Goal: Check status

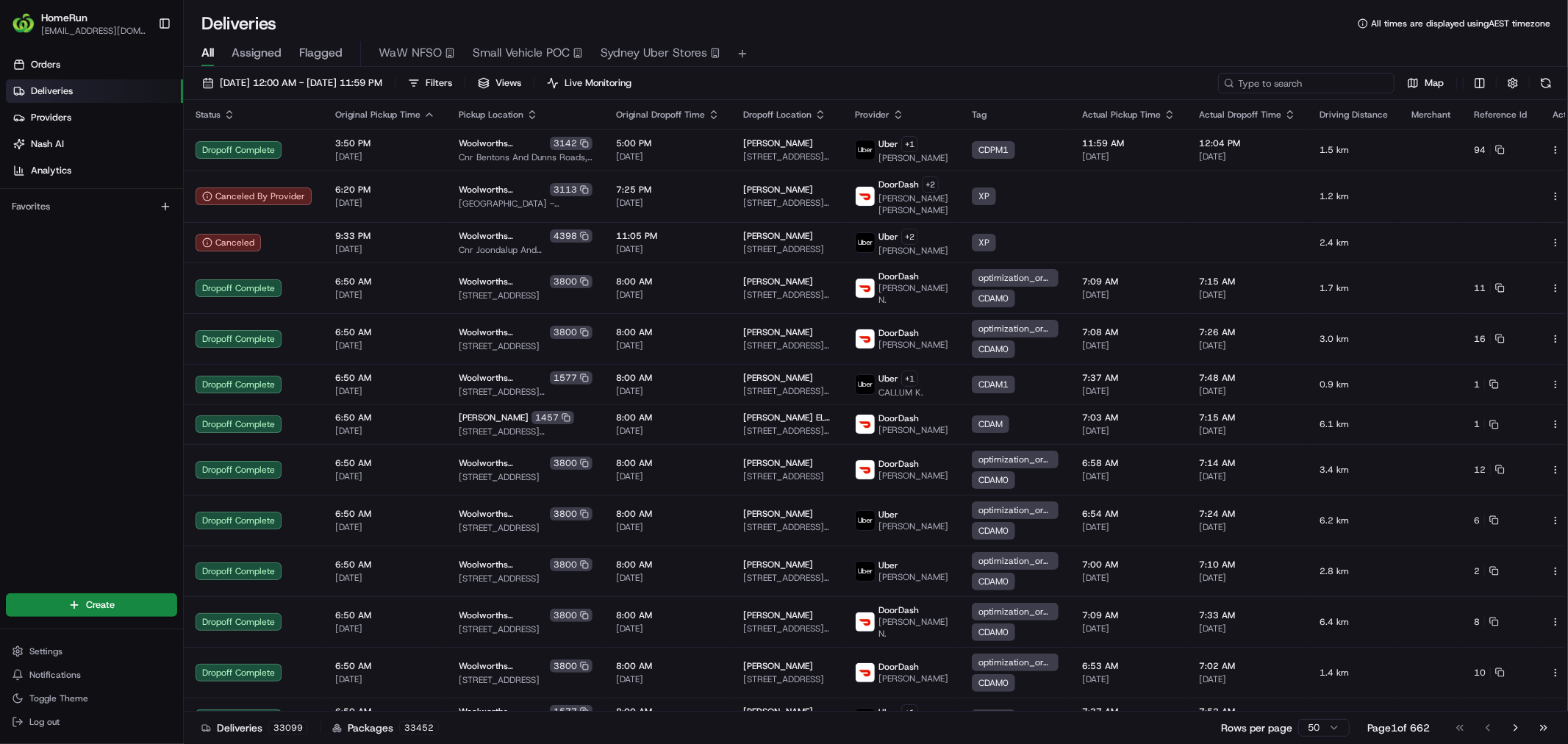
click at [1328, 76] on input at bounding box center [1306, 83] width 177 height 20
paste input "265783392"
type input "265783392"
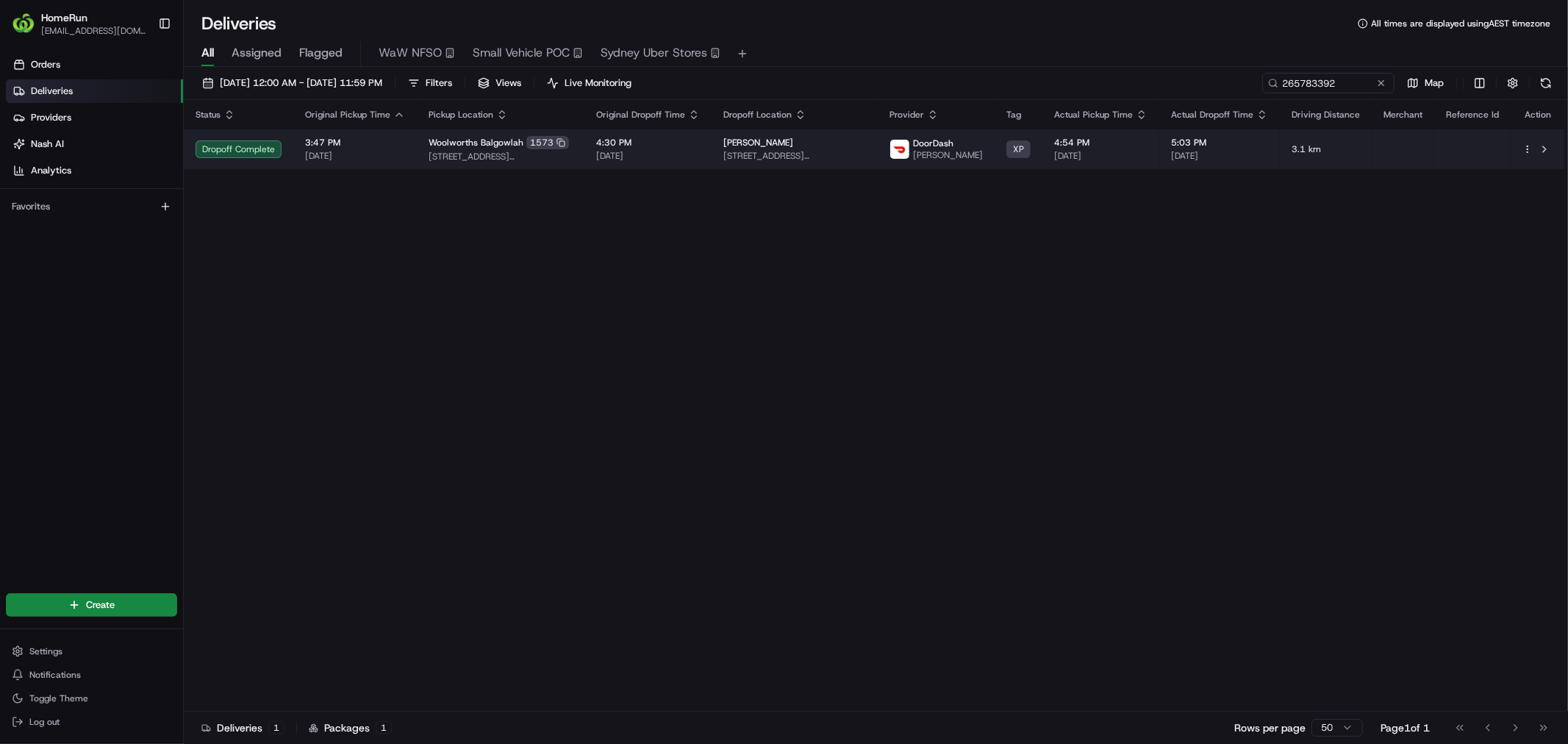
click at [700, 143] on span "4:30 PM" at bounding box center [648, 143] width 104 height 12
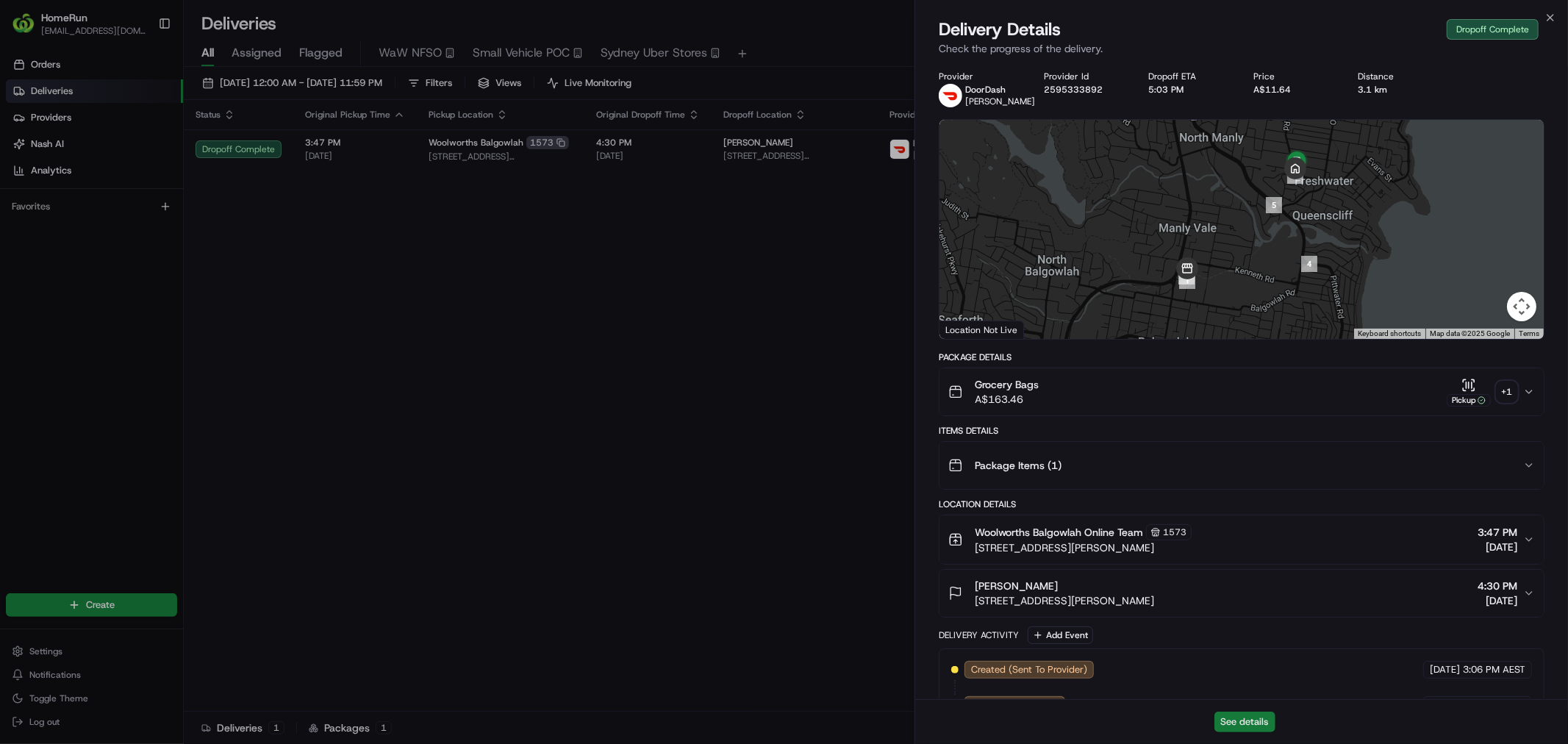
click at [1227, 718] on button "See details" at bounding box center [1245, 722] width 61 height 20
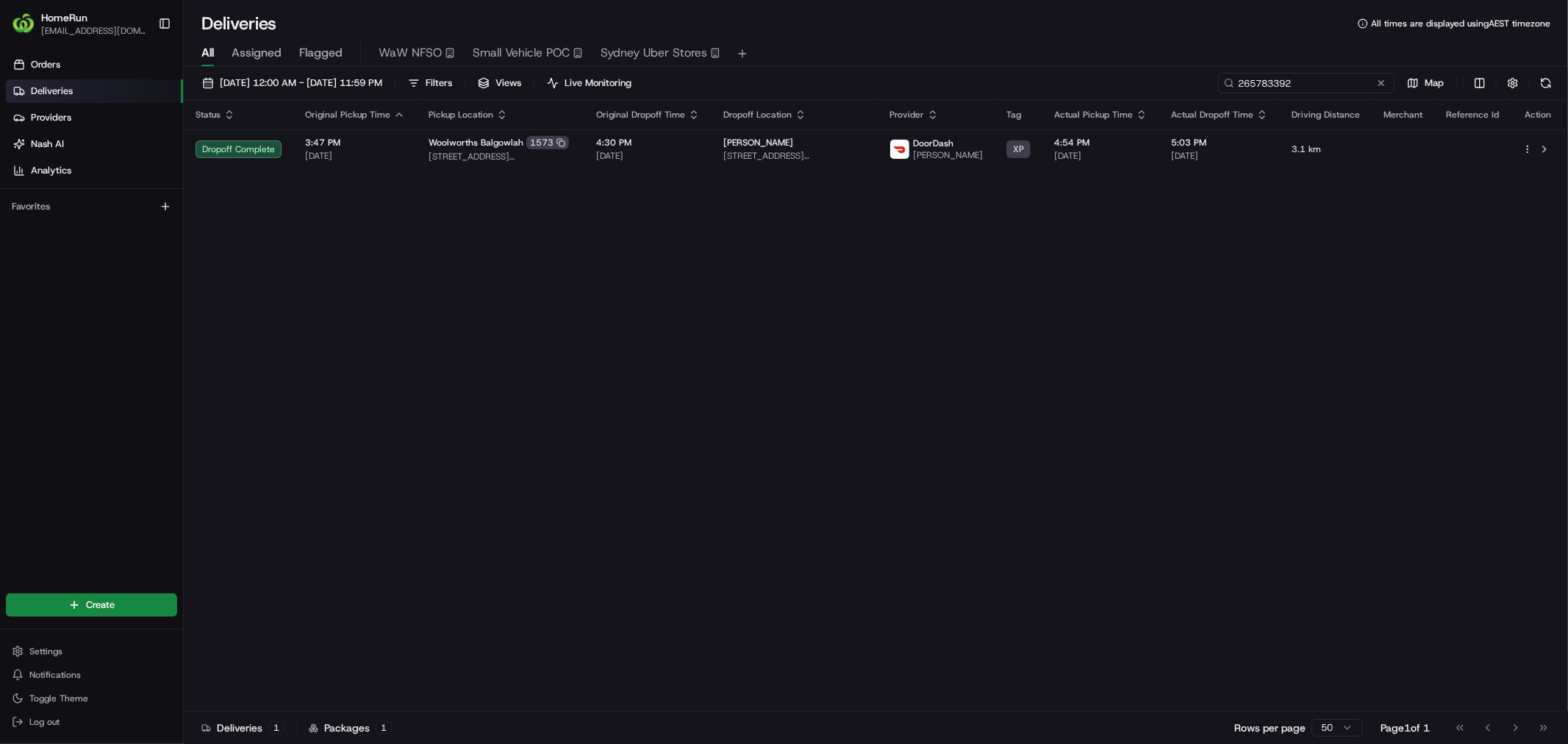
click at [1292, 79] on input "265783392" at bounding box center [1306, 83] width 177 height 20
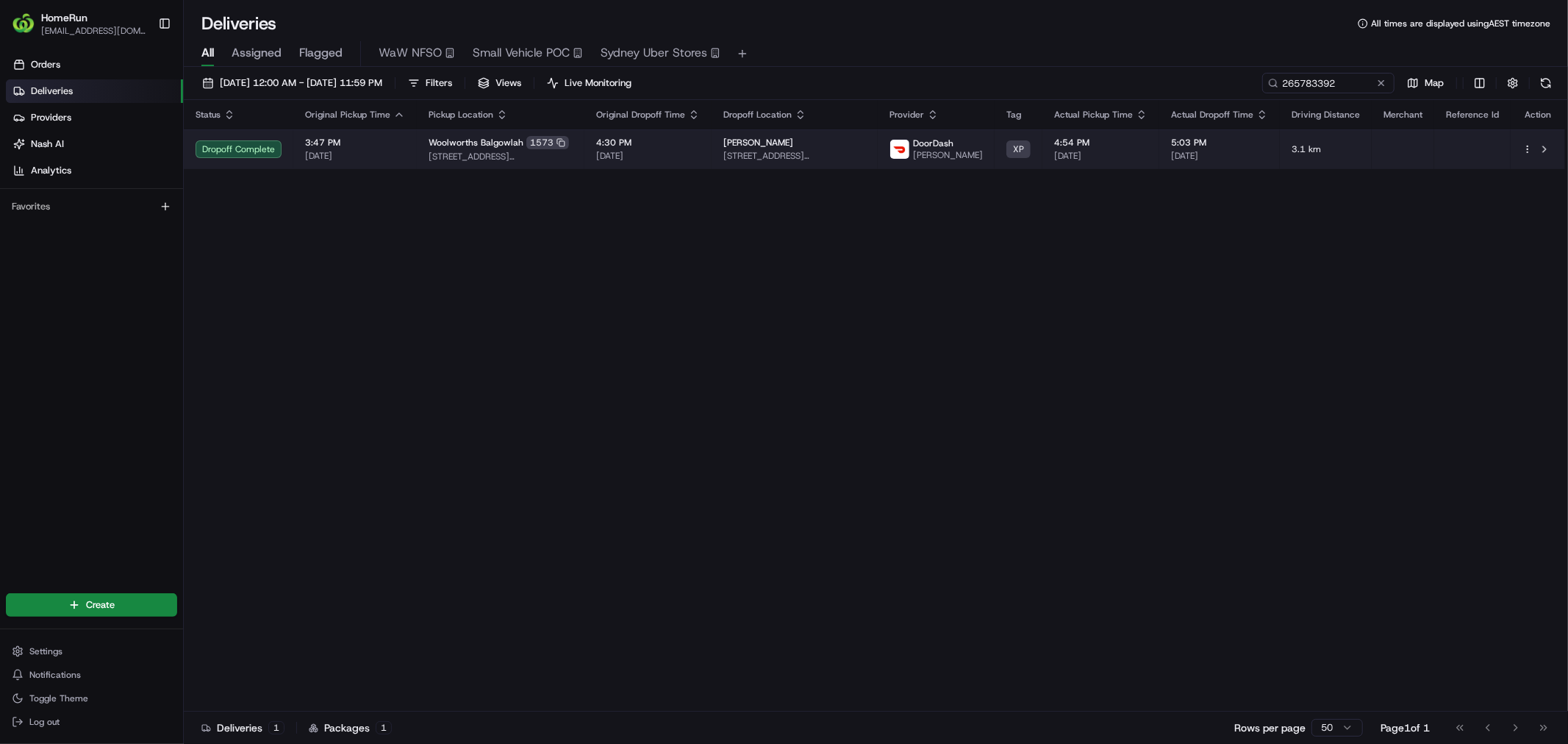
click at [811, 158] on span "[STREET_ADDRESS][PERSON_NAME]" at bounding box center [795, 156] width 143 height 12
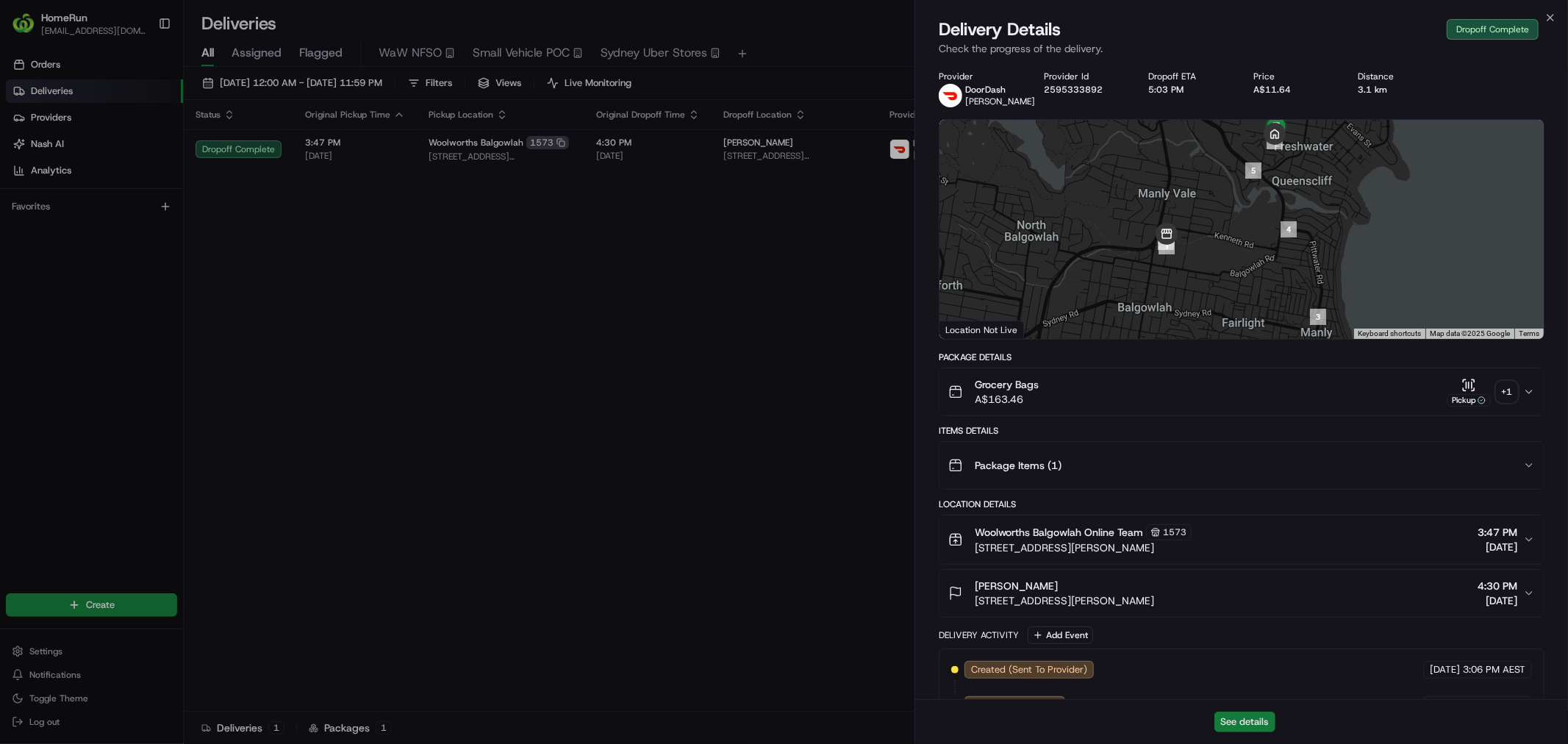
click at [1245, 721] on button "See details" at bounding box center [1245, 722] width 61 height 20
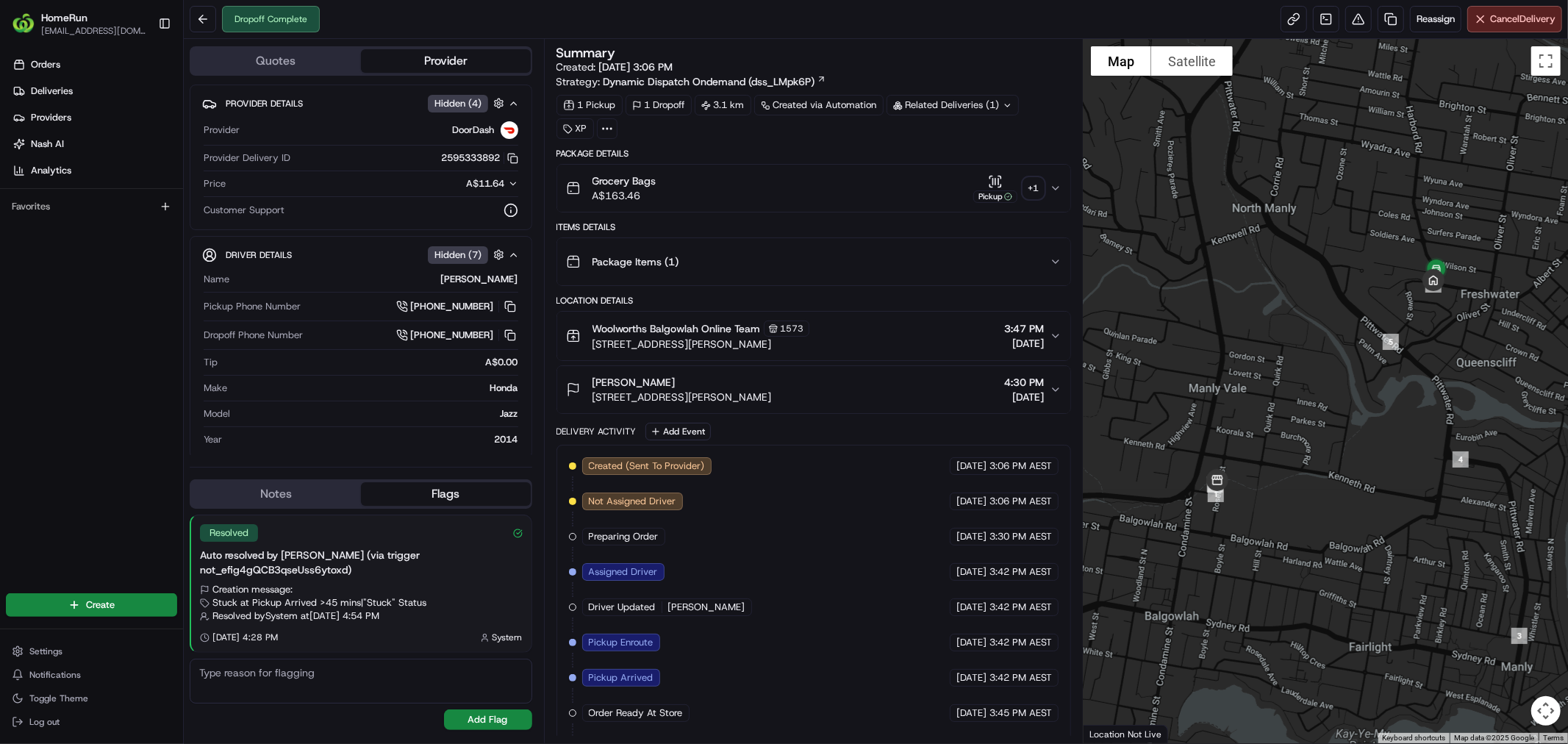
click at [883, 188] on div "Grocery Bags A$163.46 Pickup + 1" at bounding box center [808, 188] width 484 height 30
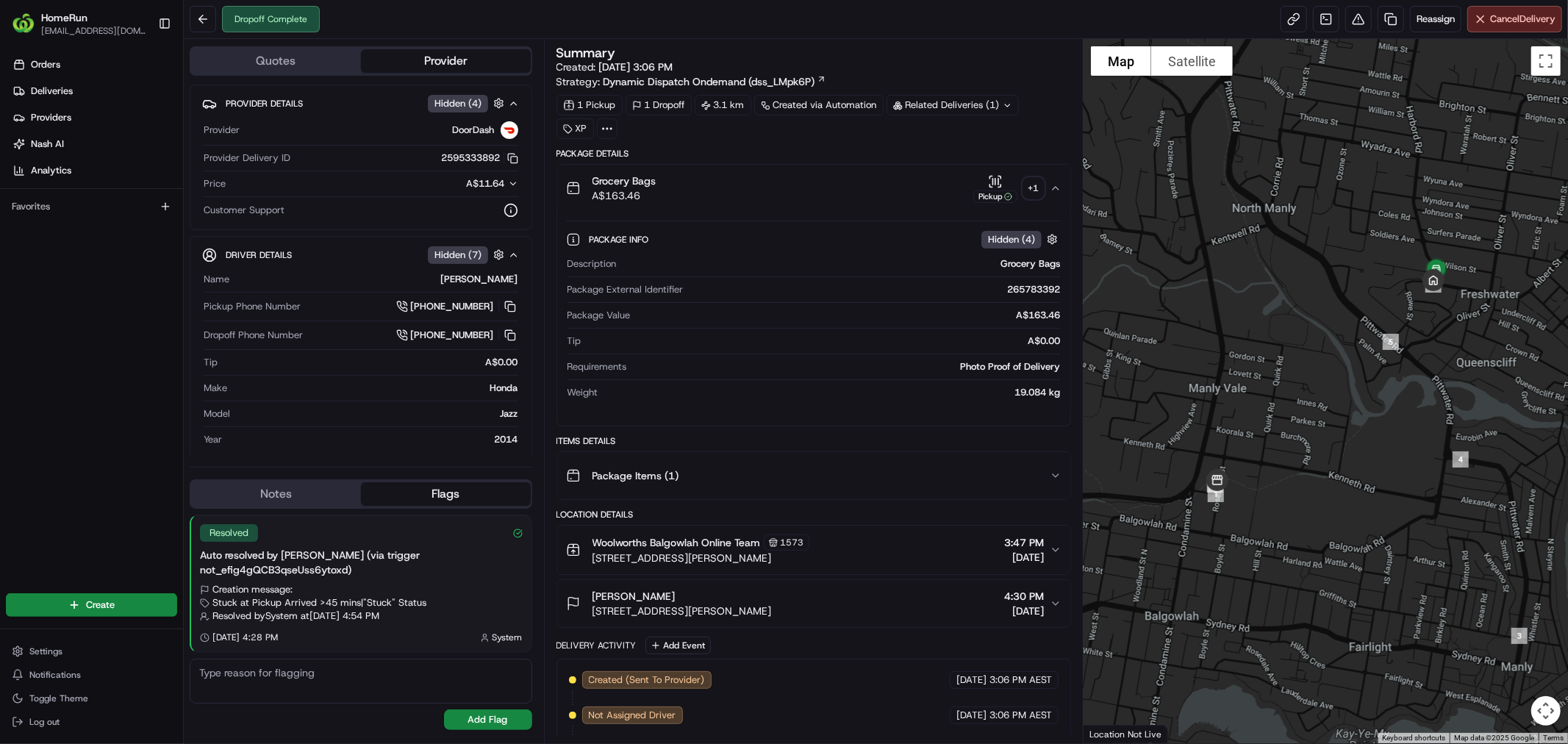
click at [1028, 185] on div "+ 1" at bounding box center [1033, 188] width 20 height 20
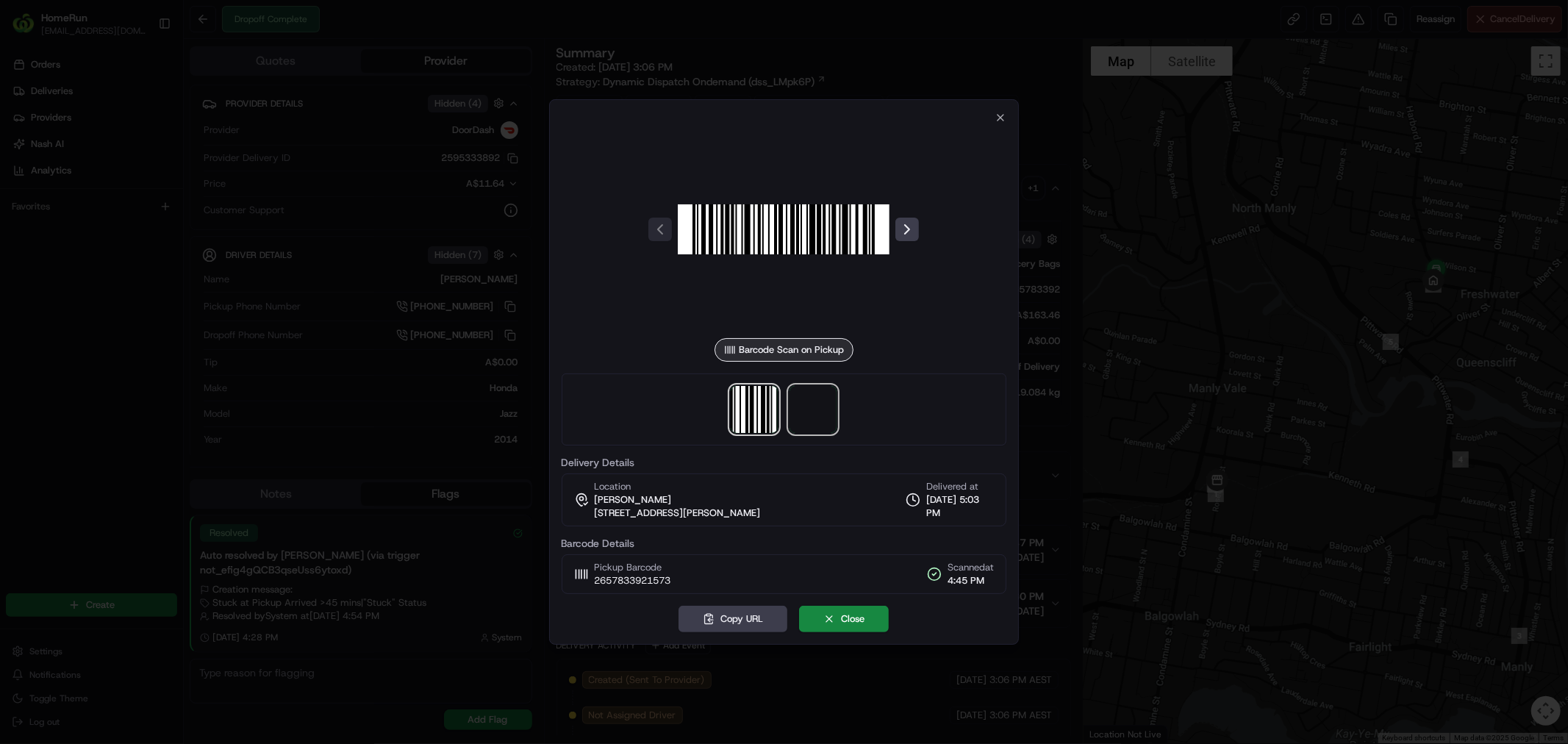
click at [802, 413] on span at bounding box center [814, 410] width 47 height 47
